Goal: Task Accomplishment & Management: Use online tool/utility

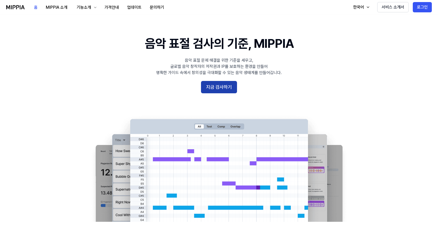
click at [223, 90] on button "지금 검사하기" at bounding box center [219, 87] width 36 height 12
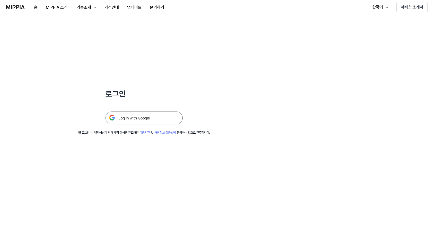
click at [147, 122] on img at bounding box center [143, 118] width 77 height 13
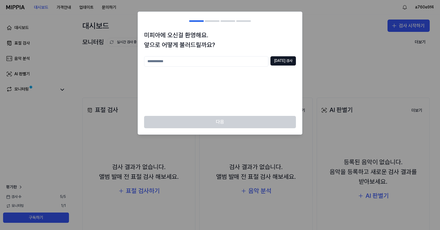
click at [265, 63] on input "text" at bounding box center [206, 61] width 124 height 10
type input "*"
type input "*****"
click at [288, 64] on button "중복 검사" at bounding box center [282, 60] width 25 height 9
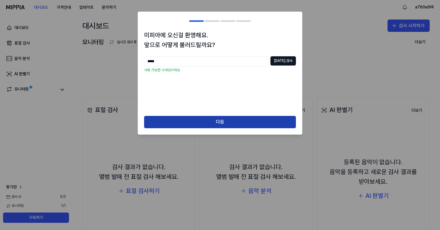
click at [248, 122] on button "다음" at bounding box center [220, 122] width 152 height 12
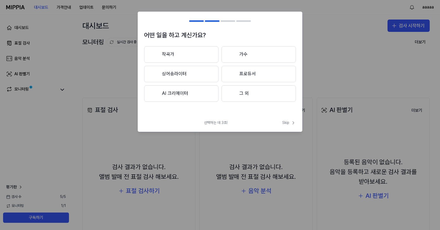
click at [275, 96] on button "그 외" at bounding box center [258, 93] width 74 height 16
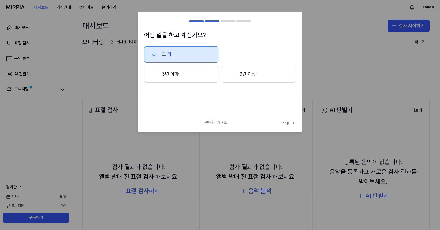
click at [253, 76] on button "3년 이상" at bounding box center [258, 74] width 74 height 17
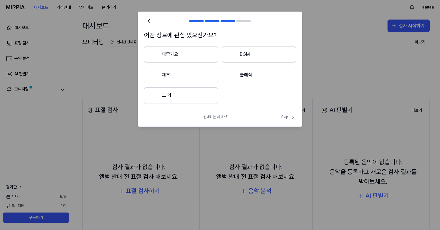
click at [197, 54] on button "대중가요" at bounding box center [181, 54] width 74 height 16
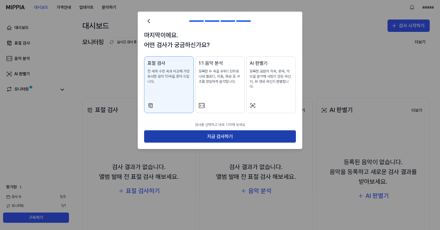
click at [251, 134] on button "지금 검사하기" at bounding box center [220, 136] width 152 height 12
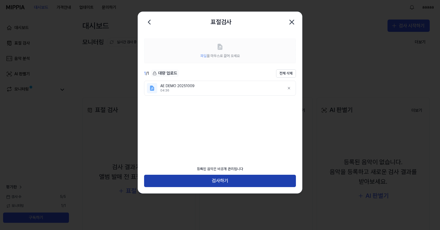
click at [245, 182] on button "검사하기" at bounding box center [220, 181] width 152 height 12
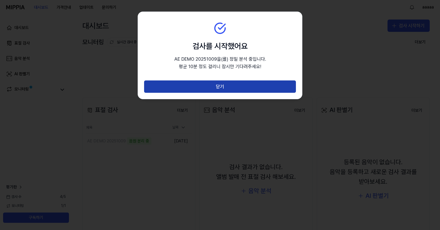
click at [236, 84] on button "닫기" at bounding box center [220, 86] width 152 height 12
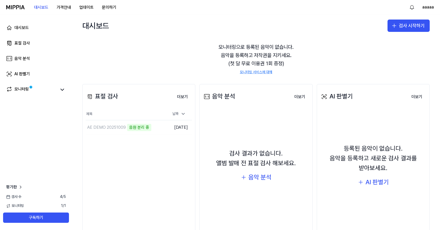
scroll to position [14, 0]
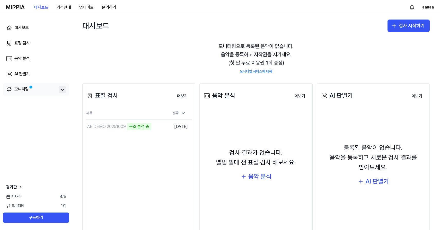
click at [66, 91] on button at bounding box center [62, 89] width 7 height 7
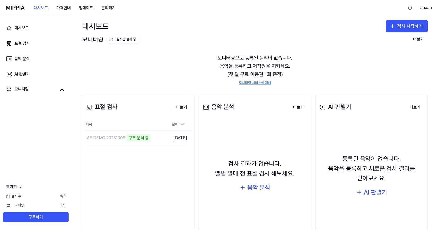
scroll to position [0, 0]
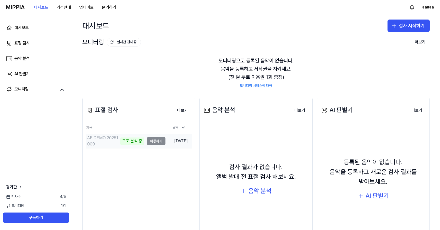
click at [148, 142] on td "AE DEMO 20251009 구조 분석 중 이동하기" at bounding box center [126, 141] width 80 height 14
click at [154, 143] on td "AE DEMO 20251009 악보 분석 중 이동하기" at bounding box center [126, 141] width 80 height 14
click at [141, 142] on div "AE DEMO 20251009" at bounding box center [115, 141] width 59 height 14
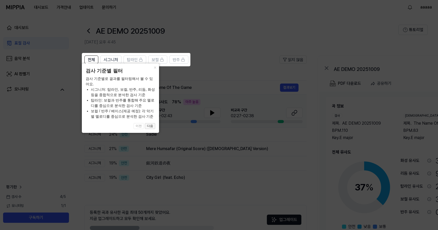
click at [154, 126] on button "다음" at bounding box center [150, 126] width 10 height 6
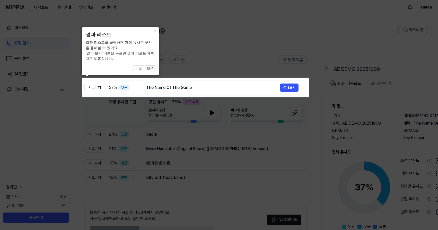
click at [152, 70] on button "완료" at bounding box center [150, 68] width 10 height 6
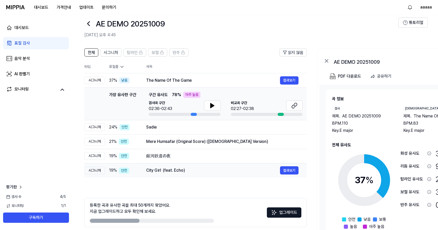
scroll to position [7, 0]
click at [173, 79] on div "The Name Of The Game" at bounding box center [213, 80] width 134 height 6
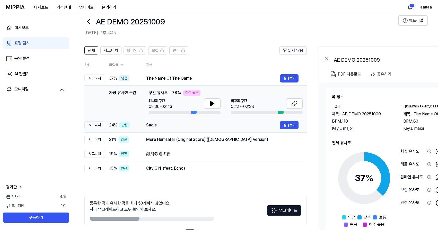
scroll to position [9, 0]
click at [286, 77] on button "결과보기" at bounding box center [289, 79] width 19 height 8
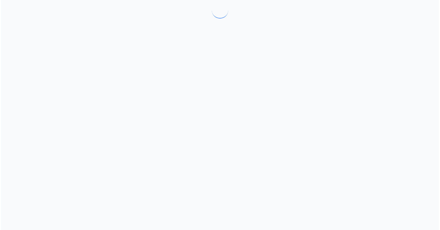
scroll to position [0, 0]
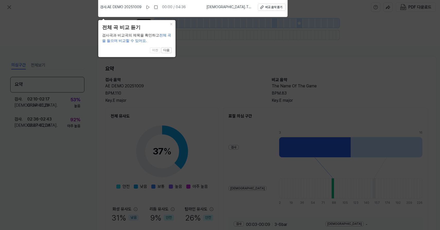
click at [208, 79] on icon at bounding box center [220, 113] width 440 height 233
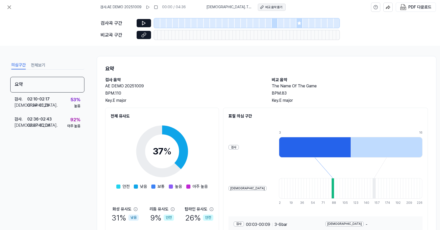
click at [280, 7] on div "비교 음악 듣기" at bounding box center [273, 7] width 17 height 4
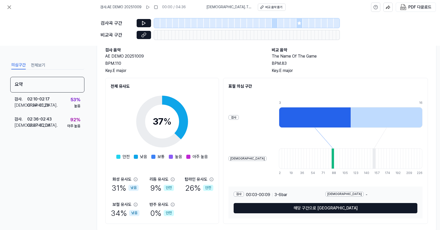
scroll to position [37, 0]
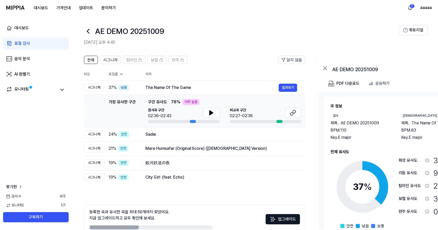
scroll to position [9, 0]
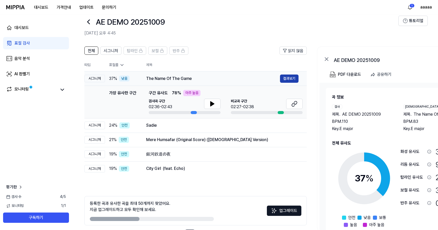
click at [292, 79] on button "결과보기" at bounding box center [289, 79] width 19 height 8
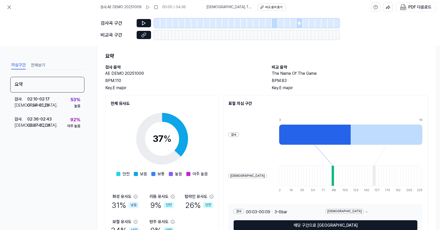
scroll to position [44, 0]
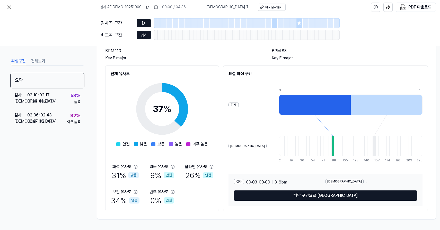
click at [312, 103] on div at bounding box center [315, 105] width 72 height 21
click at [331, 150] on div at bounding box center [332, 146] width 3 height 21
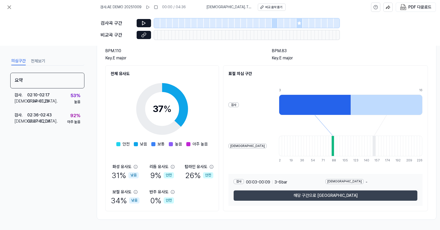
click at [328, 193] on button "해당 구간으로 이동" at bounding box center [325, 196] width 184 height 10
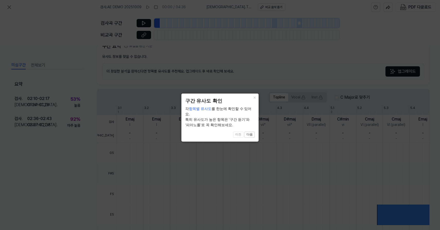
scroll to position [112, 0]
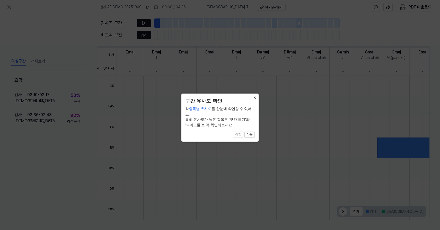
click at [256, 98] on button "×" at bounding box center [254, 97] width 8 height 7
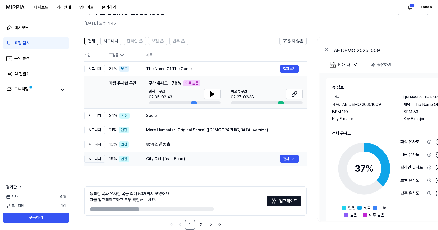
scroll to position [29, 0]
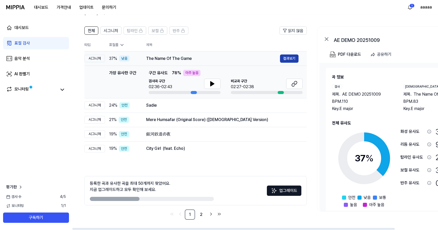
click at [282, 60] on button "결과보기" at bounding box center [289, 59] width 19 height 8
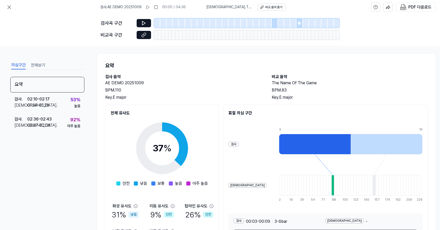
scroll to position [4, 0]
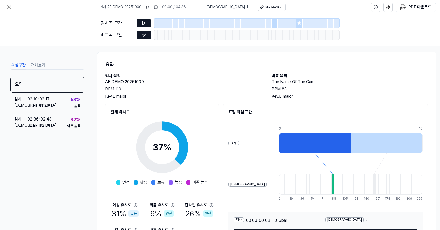
click at [33, 70] on div "의심구간 전체보기 요약 검사 . 02:10 - 02:17 비교 . 01:24 - 01:28 53 % 높음 검사 . 02:36 - 02:43 비…" at bounding box center [47, 142] width 74 height 164
click at [36, 67] on button "전체보기" at bounding box center [38, 65] width 14 height 8
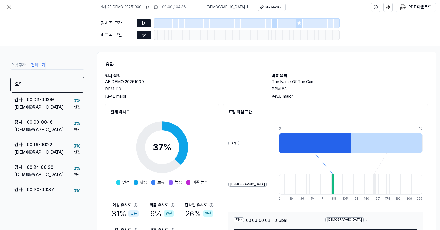
click at [14, 65] on button "의심구간" at bounding box center [18, 65] width 14 height 8
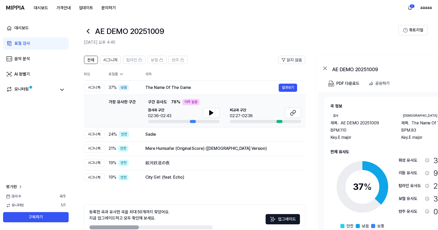
scroll to position [29, 0]
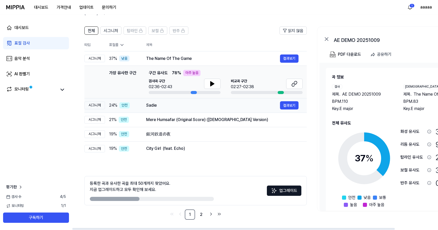
click at [194, 102] on div "Sadie" at bounding box center [213, 105] width 134 height 6
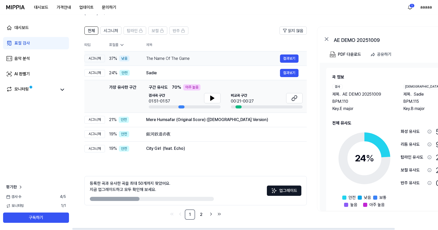
click at [198, 64] on td "The Name Of The Game 결과보기" at bounding box center [222, 58] width 169 height 14
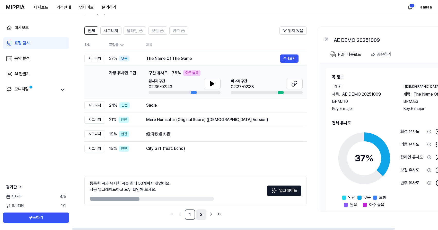
click at [199, 214] on link "2" at bounding box center [201, 215] width 10 height 10
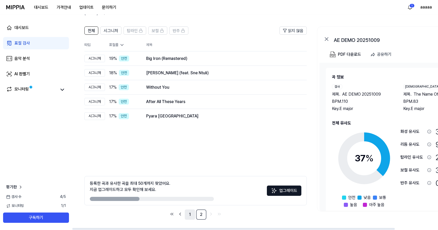
click at [193, 212] on link "1" at bounding box center [190, 215] width 10 height 10
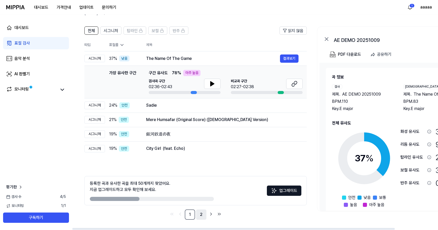
click at [205, 212] on link "2" at bounding box center [201, 215] width 10 height 10
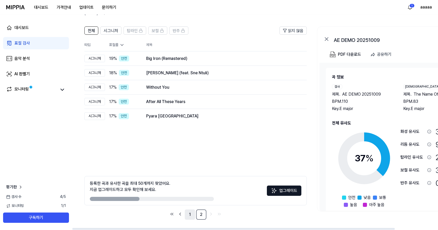
click at [193, 212] on link "1" at bounding box center [190, 215] width 10 height 10
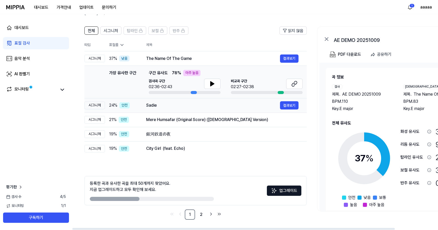
click at [267, 106] on div "Sadie" at bounding box center [213, 105] width 134 height 6
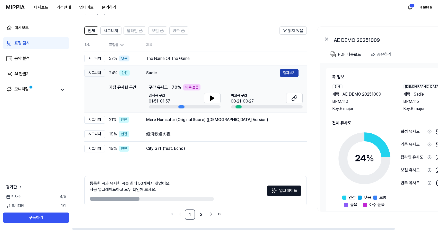
click at [285, 70] on button "결과보기" at bounding box center [289, 73] width 19 height 8
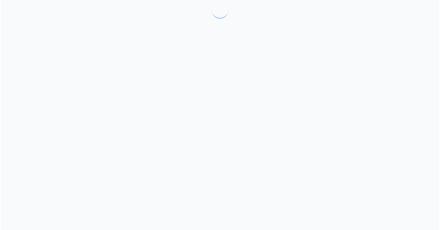
scroll to position [0, 0]
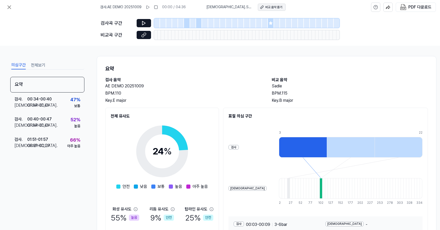
click at [265, 8] on div "비교 음악 듣기" at bounding box center [273, 7] width 17 height 4
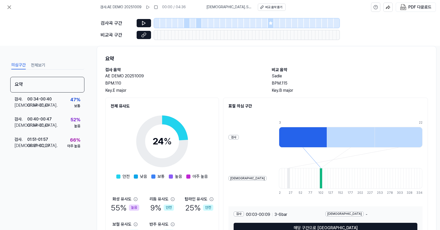
scroll to position [12, 0]
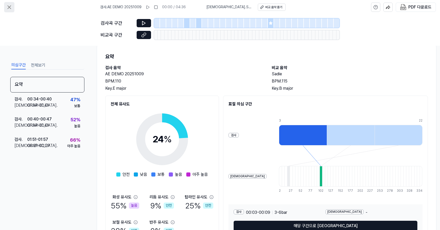
click at [8, 6] on icon at bounding box center [9, 7] width 3 height 3
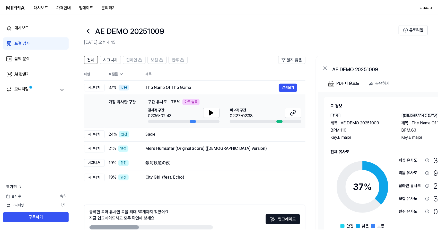
scroll to position [29, 0]
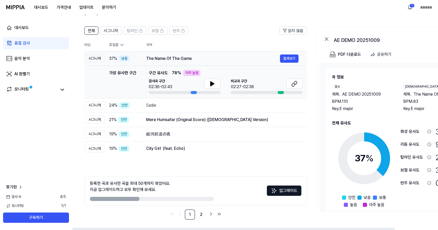
click at [239, 58] on div "The Name Of The Game" at bounding box center [213, 59] width 134 height 6
click at [229, 59] on div "The Name Of The Game" at bounding box center [213, 59] width 134 height 6
click at [292, 60] on button "결과보기" at bounding box center [289, 59] width 19 height 8
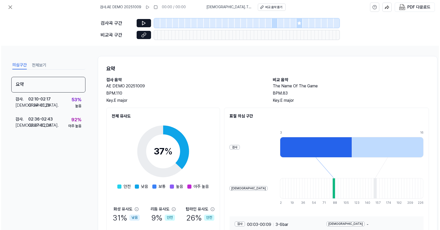
scroll to position [0, 0]
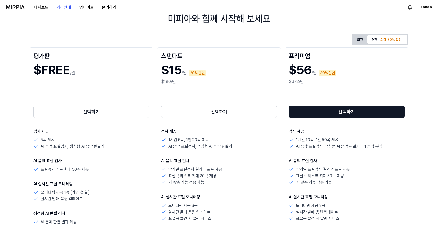
scroll to position [57, 0]
